Goal: Find contact information: Find contact information

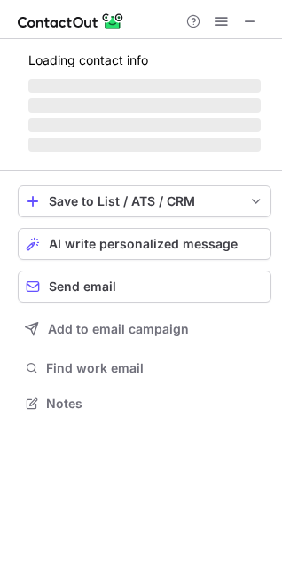
scroll to position [414, 282]
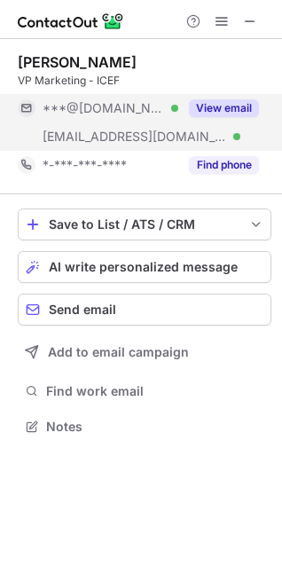
click at [251, 107] on button "View email" at bounding box center [224, 108] width 70 height 18
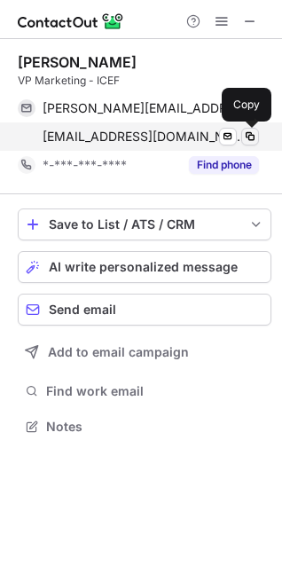
click at [248, 139] on span at bounding box center [250, 137] width 14 height 14
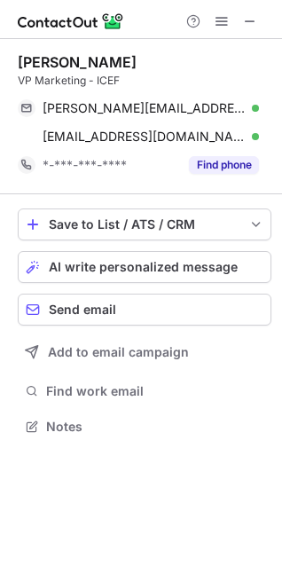
click at [65, 58] on div "[PERSON_NAME]" at bounding box center [77, 62] width 119 height 18
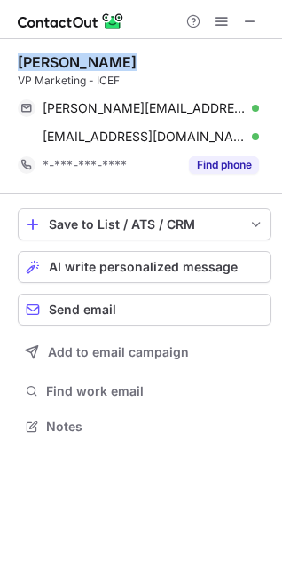
click at [65, 58] on div "[PERSON_NAME]" at bounding box center [77, 62] width 119 height 18
copy div "[PERSON_NAME]"
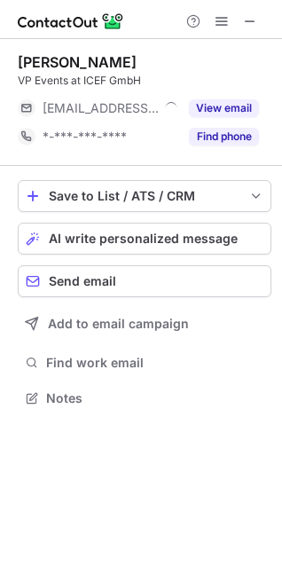
scroll to position [386, 282]
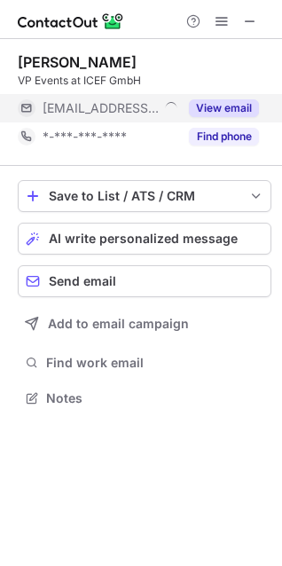
click at [200, 102] on button "View email" at bounding box center [224, 108] width 70 height 18
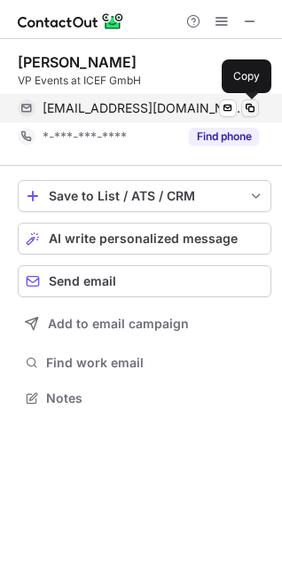
click at [244, 108] on span at bounding box center [250, 108] width 14 height 14
